Goal: Understand process/instructions

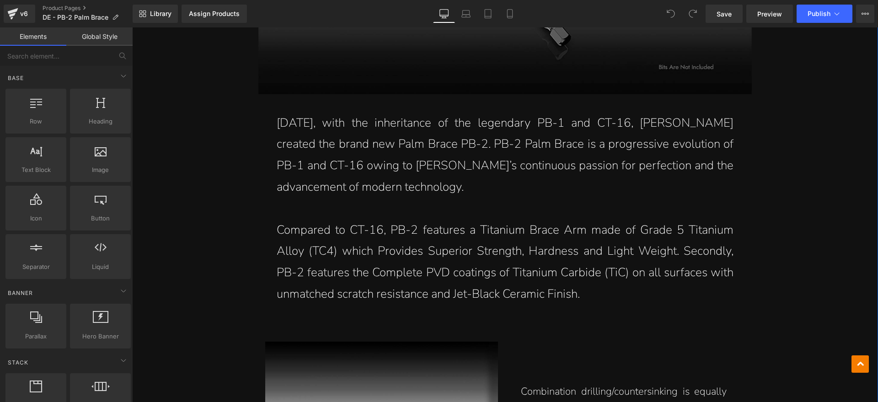
scroll to position [2171, 0]
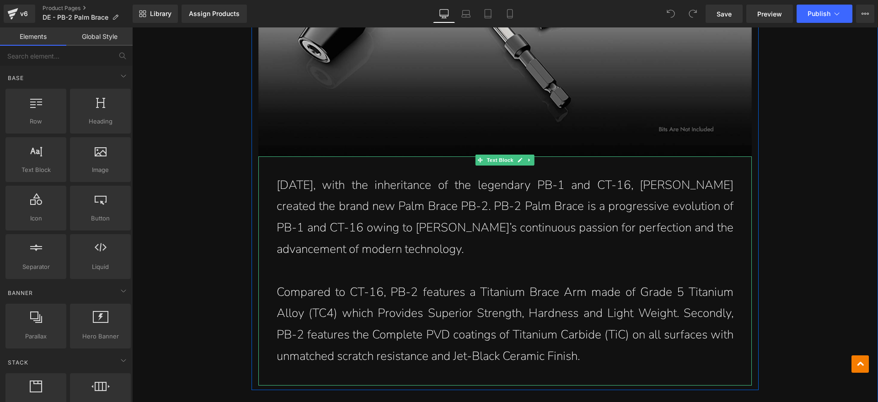
click at [487, 206] on p "[DATE], with the inheritance of the legendary PB-1 and CT-16, [PERSON_NAME] cre…" at bounding box center [505, 217] width 457 height 85
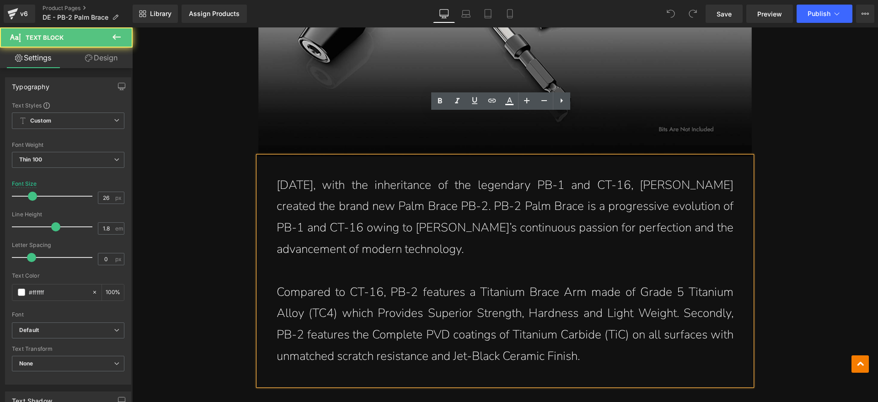
drag, startPoint x: 466, startPoint y: 206, endPoint x: 278, endPoint y: 150, distance: 196.0
click at [278, 175] on p "[DATE], with the inheritance of the legendary PB-1 and CT-16, [PERSON_NAME] cre…" at bounding box center [505, 217] width 457 height 85
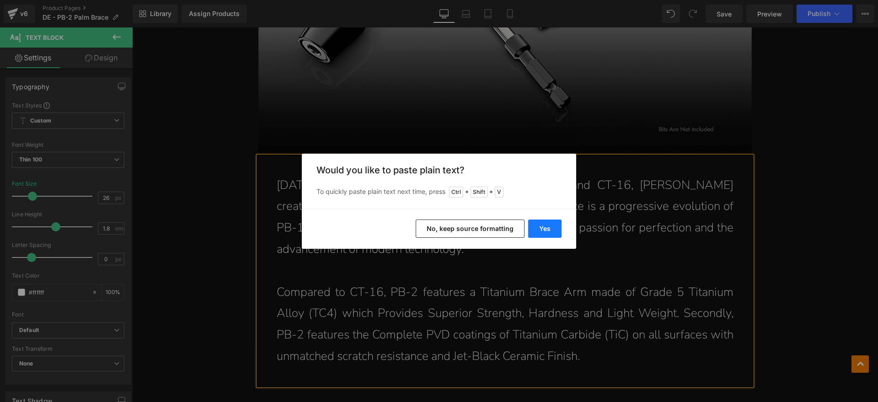
click at [552, 225] on button "Yes" at bounding box center [544, 228] width 33 height 18
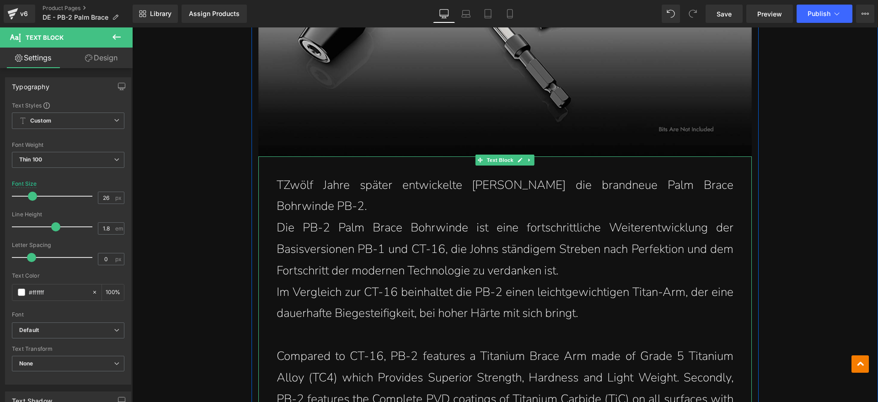
click at [279, 175] on p "TZwölf Jahre später entwickelte [PERSON_NAME] die brandneue Palm Brace Bohrwind…" at bounding box center [505, 196] width 457 height 43
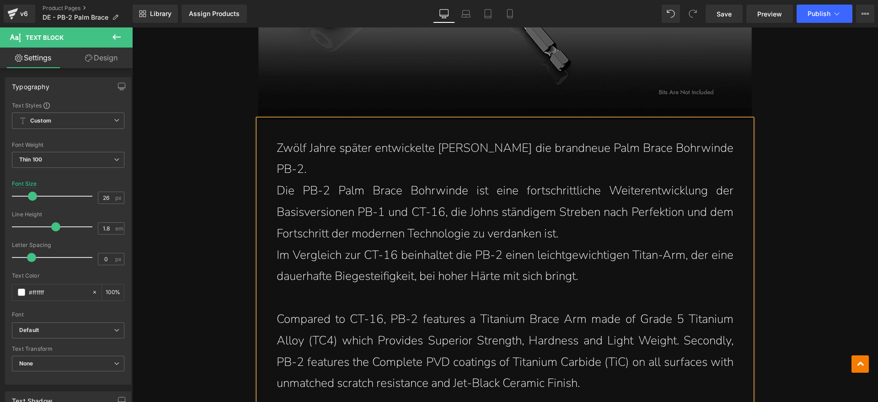
scroll to position [2229, 0]
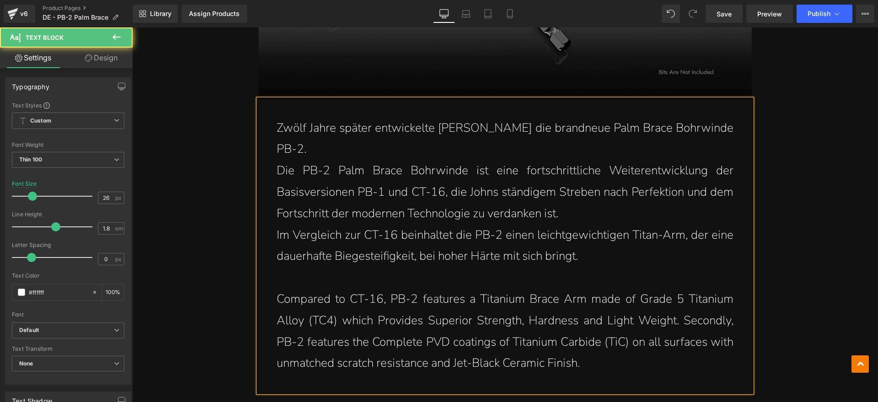
click at [590, 318] on p "Compared to CT-16, PB-2 features a Titanium Brace Arm made of Grade 5 Titanium …" at bounding box center [505, 330] width 457 height 85
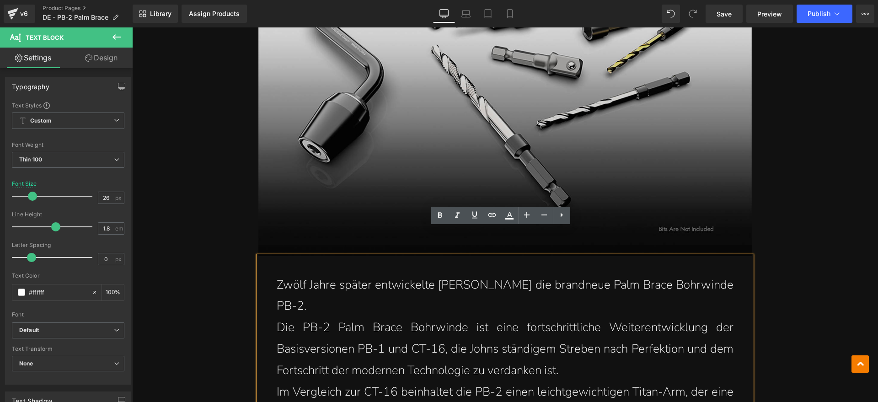
scroll to position [2057, 0]
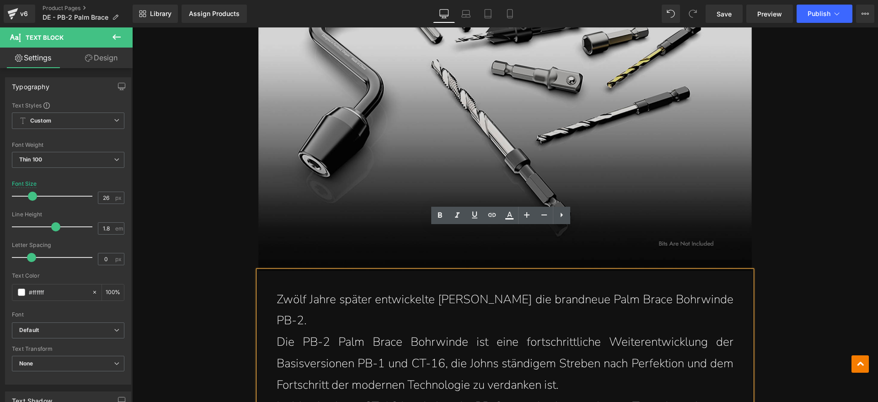
click at [277, 331] on p "Die PB-2 Palm Brace Bohrwinde ist eine fortschrittliche Weiterentwicklung der B…" at bounding box center [505, 363] width 457 height 64
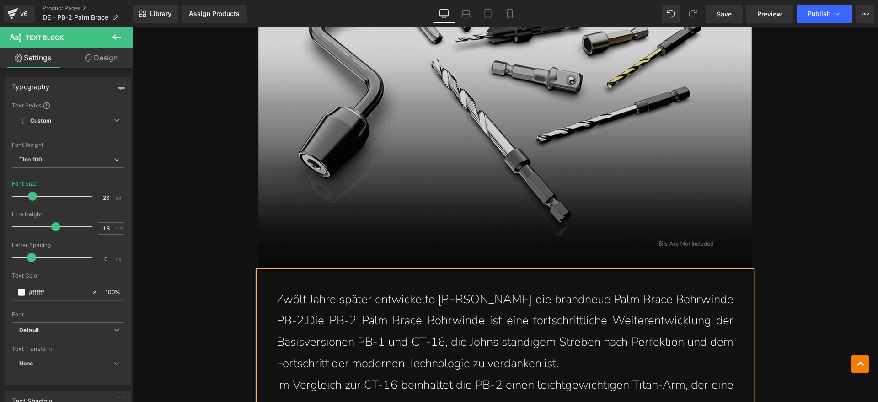
click at [277, 374] on p "Im Vergleich zur CT-16 beinhaltet die PB-2 einen leichtgewichtigen Titan-Arm, d…" at bounding box center [505, 395] width 457 height 43
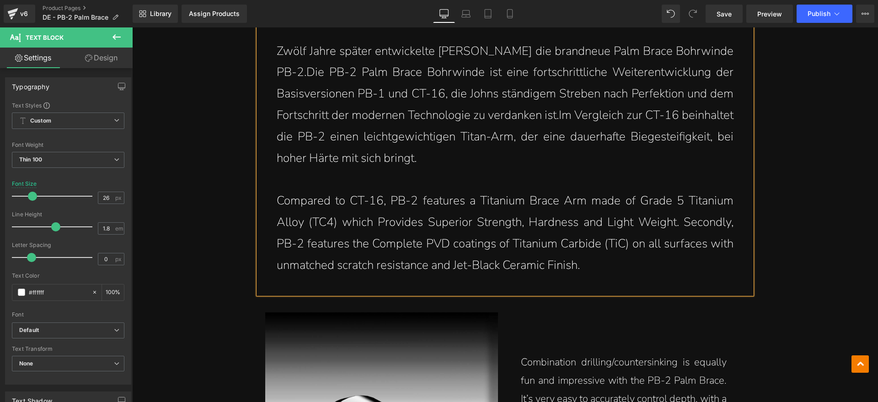
scroll to position [2286, 0]
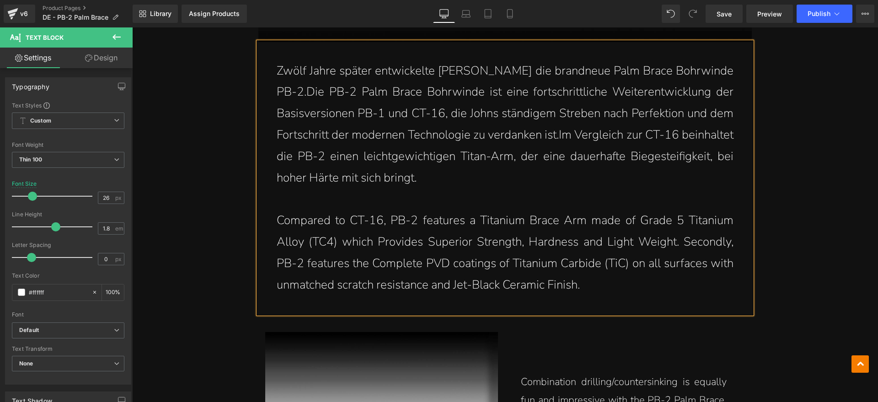
click at [520, 246] on p "Compared to CT-16, PB-2 features a Titanium Brace Arm made of Grade 5 Titanium …" at bounding box center [505, 252] width 457 height 85
drag, startPoint x: 646, startPoint y: 237, endPoint x: 281, endPoint y: 177, distance: 370.1
click at [281, 210] on p "Compared to CT-16, PB-2 features a Titanium Brace Arm made of Grade 5 Titanium …" at bounding box center [505, 252] width 457 height 85
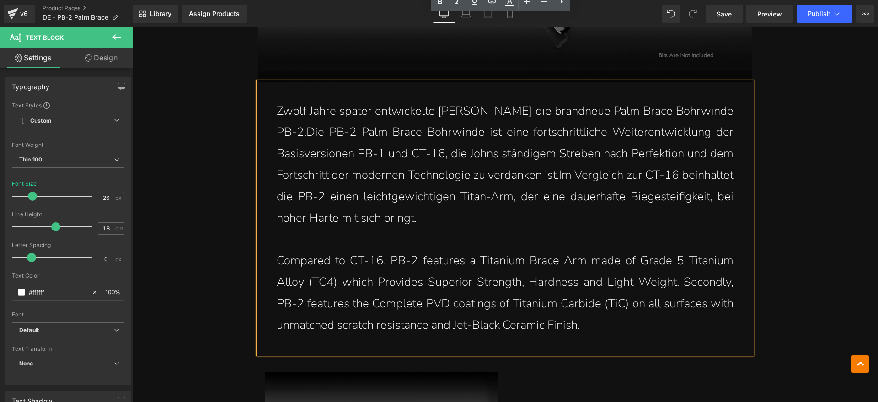
scroll to position [2229, 0]
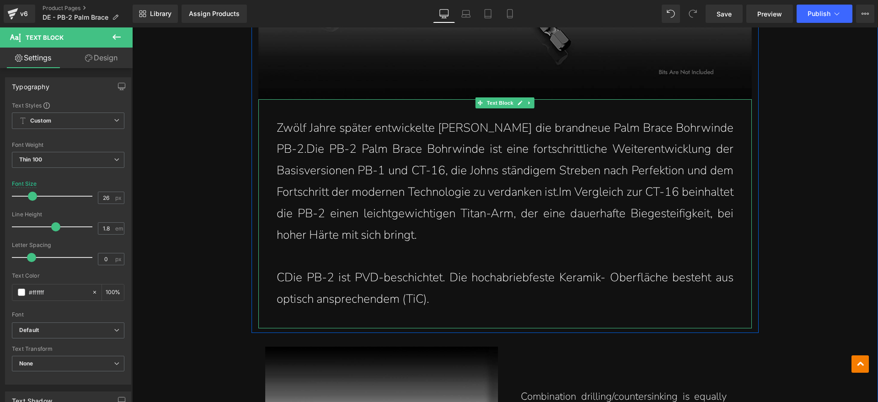
click at [280, 267] on p "CDie PB-2 ist PVD-beschichtet. Die hochabriebfeste Keramik- Oberfläche besteht …" at bounding box center [505, 288] width 457 height 43
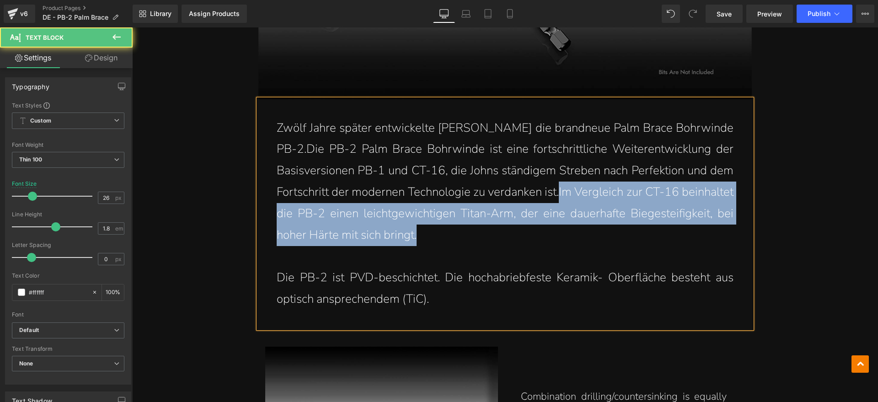
drag, startPoint x: 593, startPoint y: 147, endPoint x: 518, endPoint y: 185, distance: 84.4
click at [518, 185] on p "Zwölf Jahre später entwickelte [PERSON_NAME] die brandneue Palm Brace Bohrwinde…" at bounding box center [505, 181] width 457 height 128
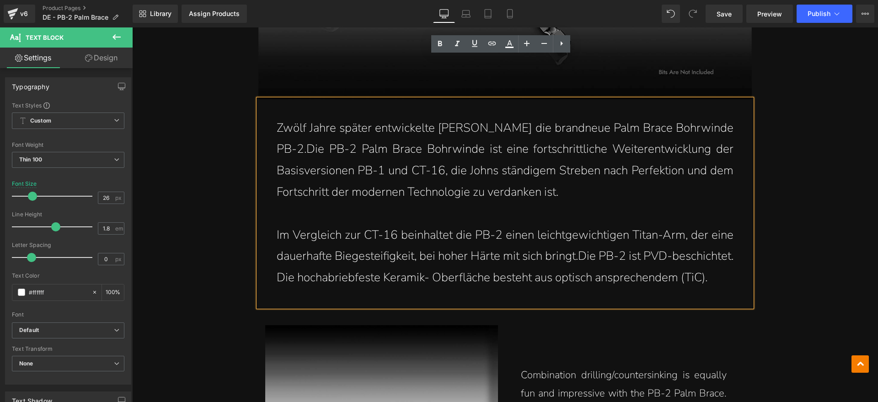
click at [575, 224] on p "Im Vergleich zur CT-16 beinhaltet die PB-2 einen leichtgewichtigen Titan-Arm, d…" at bounding box center [505, 256] width 457 height 64
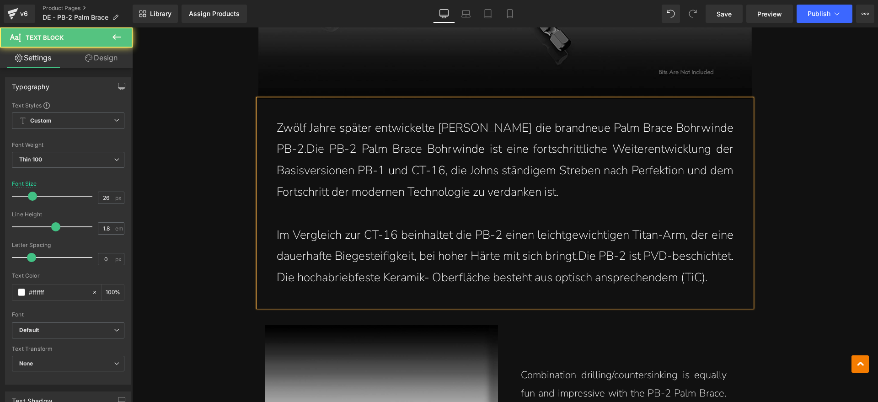
click at [567, 151] on p "Zwölf Jahre später entwickelte [PERSON_NAME] die brandneue Palm Brace Bohrwinde…" at bounding box center [505, 159] width 457 height 85
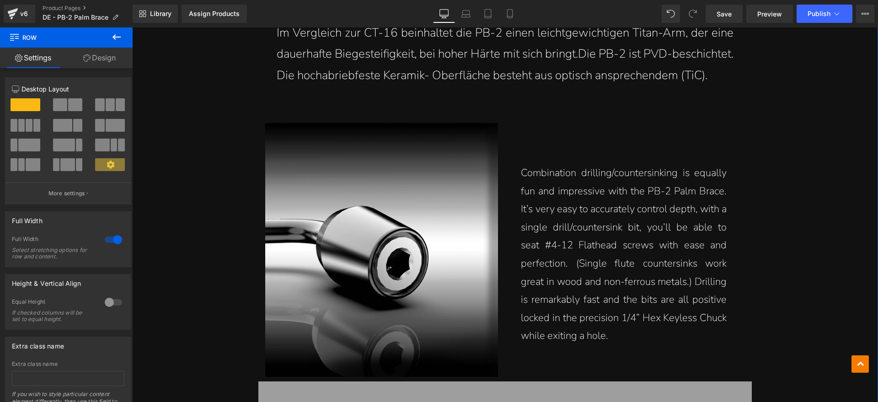
scroll to position [2457, 0]
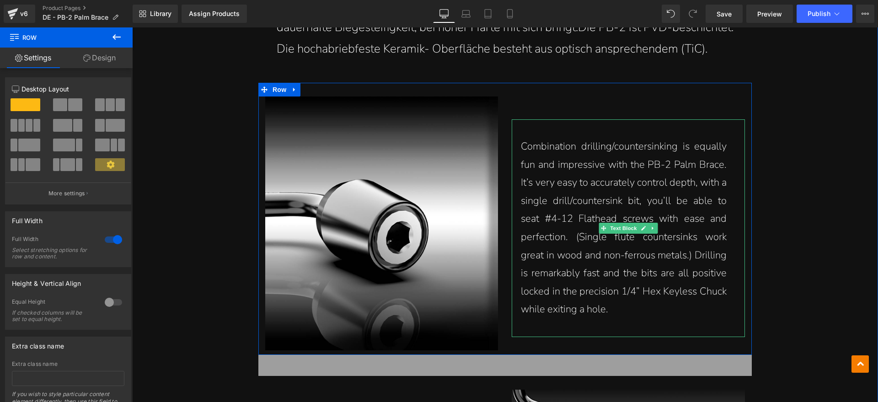
drag, startPoint x: 624, startPoint y: 288, endPoint x: 609, endPoint y: 287, distance: 14.6
click at [622, 288] on p "Combination drilling/countersinking is equally fun and impressive with the PB-2…" at bounding box center [624, 228] width 206 height 181
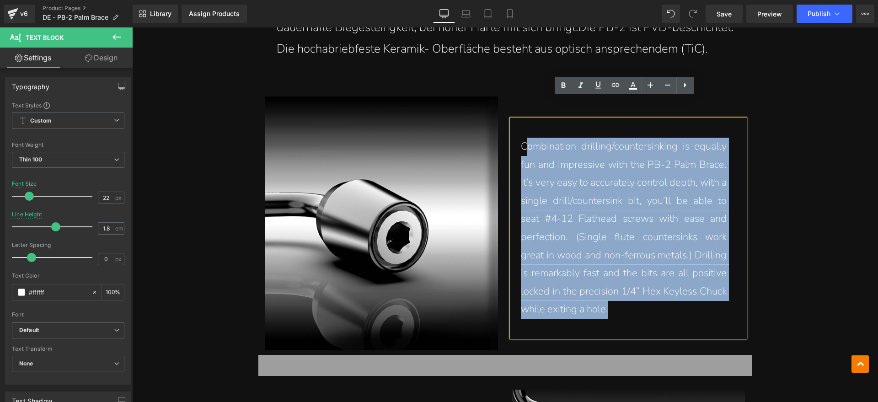
drag, startPoint x: 607, startPoint y: 286, endPoint x: 521, endPoint y: 128, distance: 179.2
click at [521, 138] on p "Combination drilling/countersinking is equally fun and impressive with the PB-2…" at bounding box center [624, 228] width 206 height 181
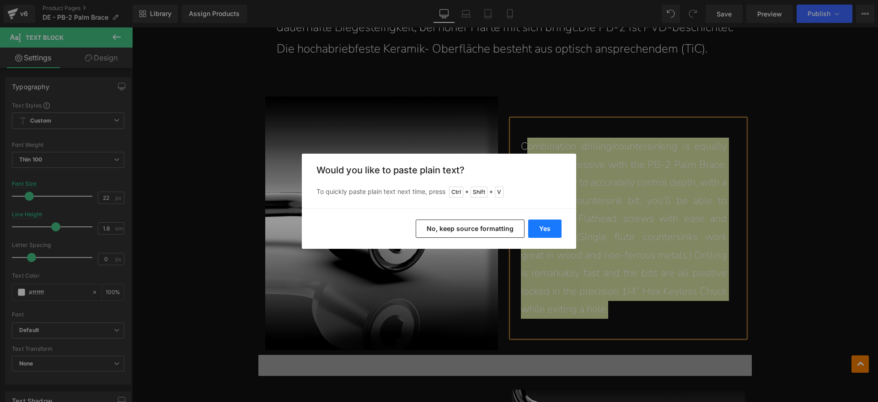
click at [0, 0] on button "Yes" at bounding box center [0, 0] width 0 height 0
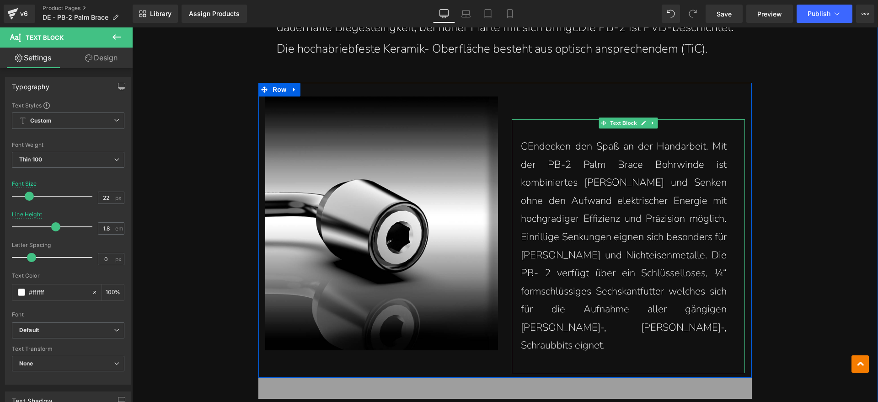
click at [526, 138] on p "CEndecken den Spaß an der Handarbeit. Mit der PB-2 Palm Brace Bohrwinde ist kom…" at bounding box center [624, 246] width 206 height 217
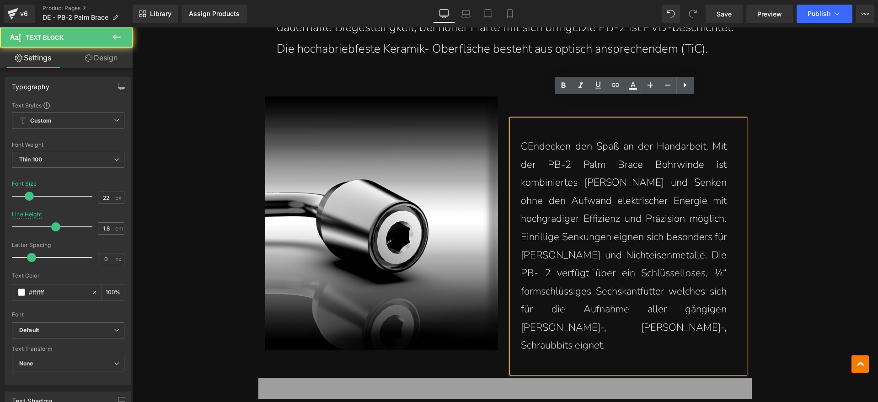
click at [524, 138] on p "CEndecken den Spaß an der Handarbeit. Mit der PB-2 Palm Brace Bohrwinde ist kom…" at bounding box center [624, 246] width 206 height 217
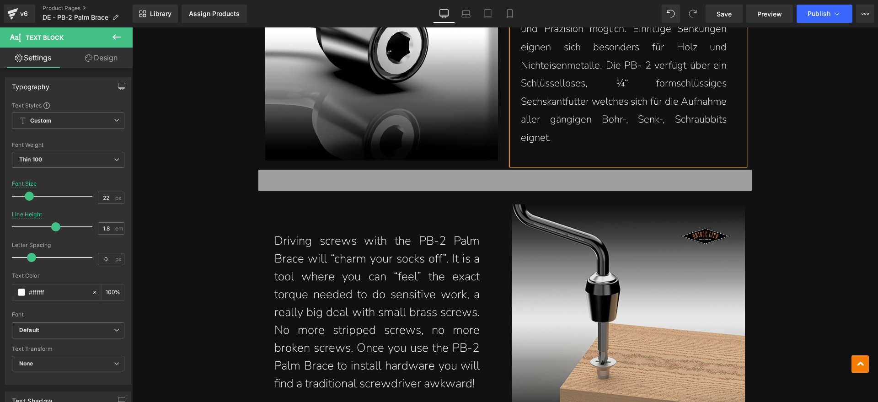
scroll to position [2629, 0]
